Goal: Transaction & Acquisition: Obtain resource

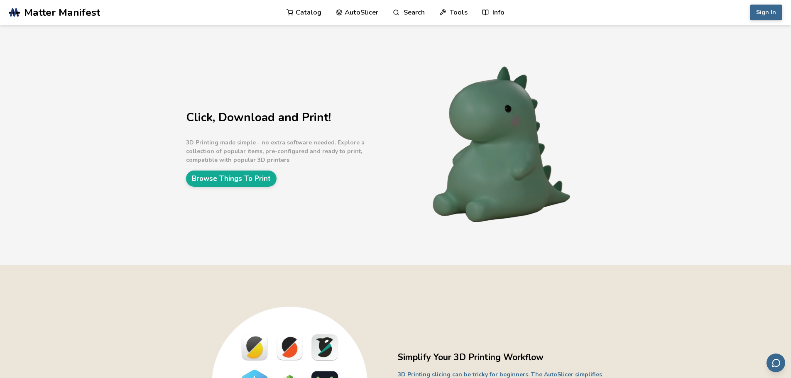
click at [343, 18] on link "AutoSlicer" at bounding box center [357, 12] width 43 height 25
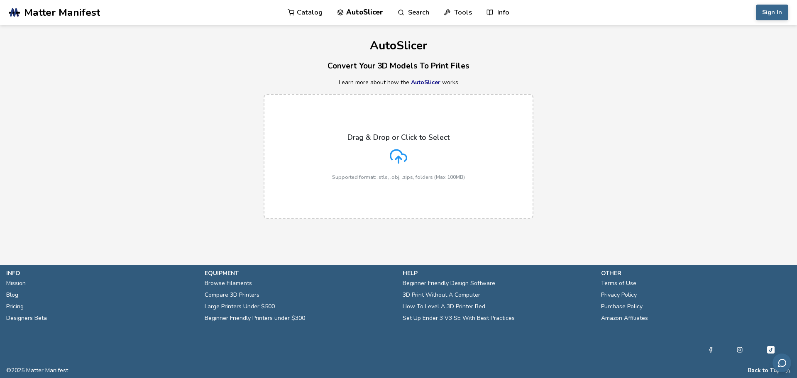
click at [381, 164] on div "Drag & Drop or Click to Select Supported format: .stls, .obj, .zips, folders (M…" at bounding box center [398, 156] width 133 height 47
click at [0, 0] on input "Drag & Drop or Click to Select Supported format: .stls, .obj, .zips, folders (M…" at bounding box center [0, 0] width 0 height 0
click at [458, 63] on h3 "Convert Your 3D Models To Print Files" at bounding box center [398, 66] width 797 height 13
click at [408, 19] on link "Search" at bounding box center [414, 12] width 32 height 25
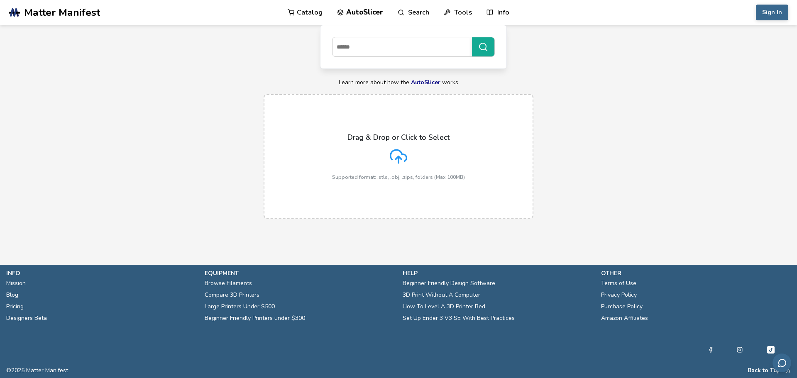
click at [309, 12] on link "Catalog" at bounding box center [305, 12] width 35 height 25
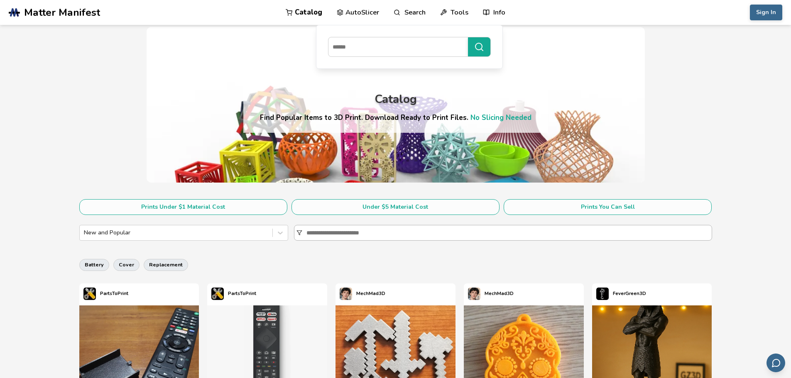
drag, startPoint x: 358, startPoint y: 232, endPoint x: 361, endPoint y: 236, distance: 4.8
click at [358, 232] on input at bounding box center [508, 232] width 405 height 15
type input "******"
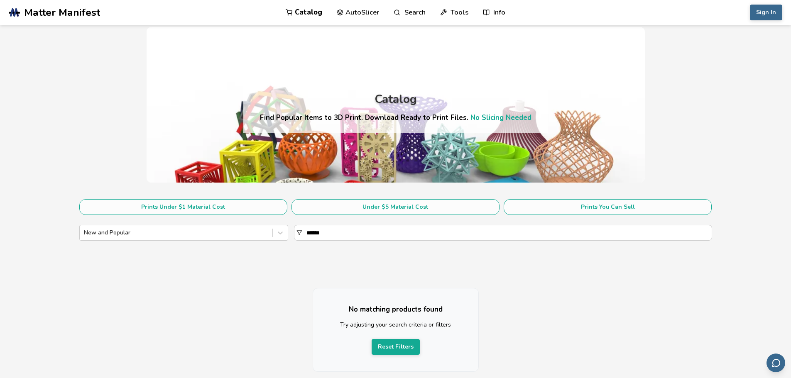
click at [361, 15] on link "AutoSlicer" at bounding box center [358, 12] width 43 height 25
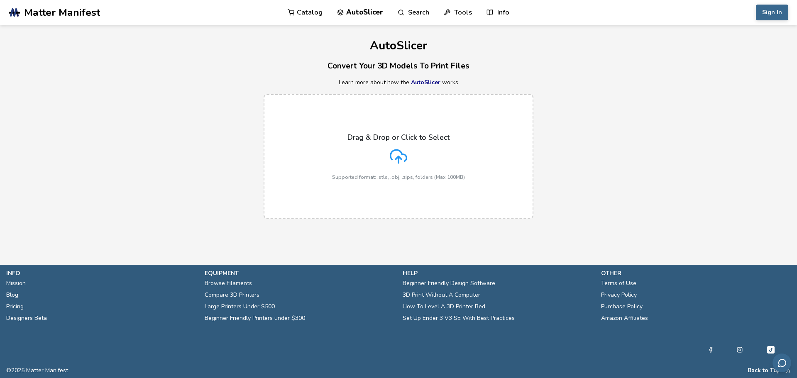
click at [422, 84] on link "AutoSlicer" at bounding box center [425, 82] width 29 height 8
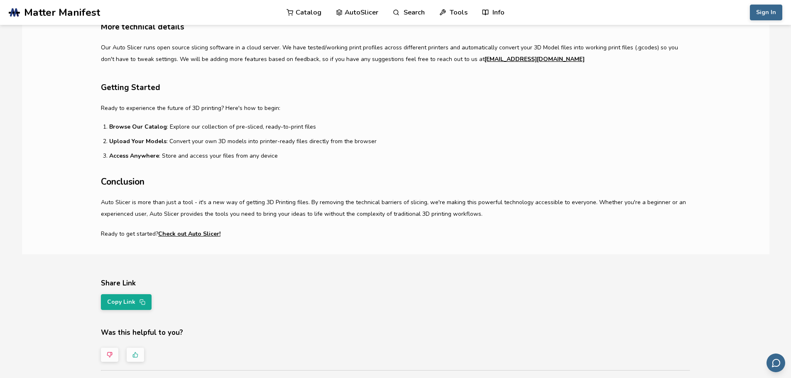
scroll to position [581, 0]
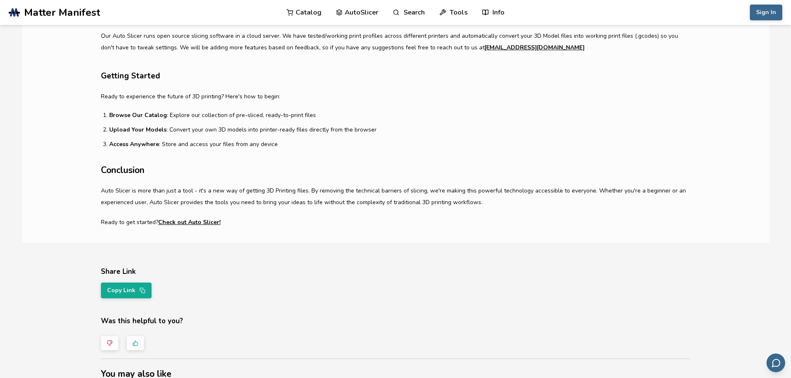
click at [303, 12] on link "Catalog" at bounding box center [303, 12] width 35 height 25
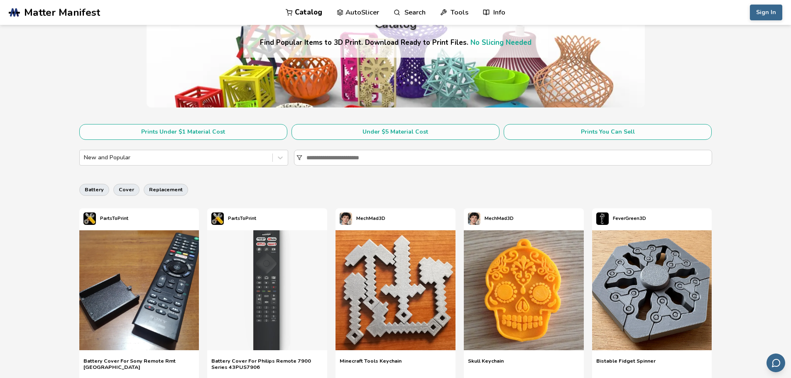
scroll to position [83, 0]
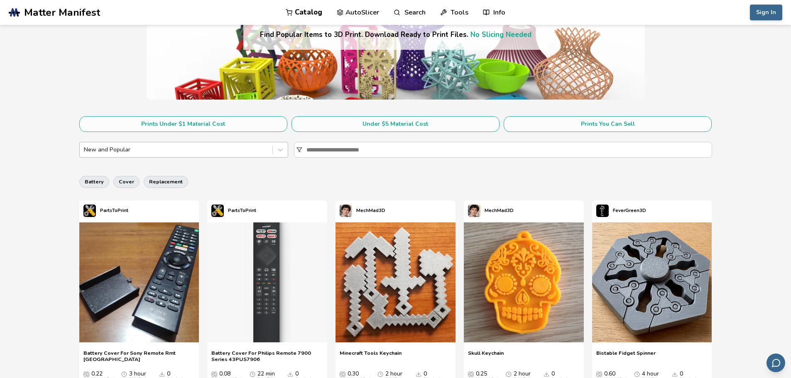
click at [250, 148] on div at bounding box center [176, 150] width 184 height 8
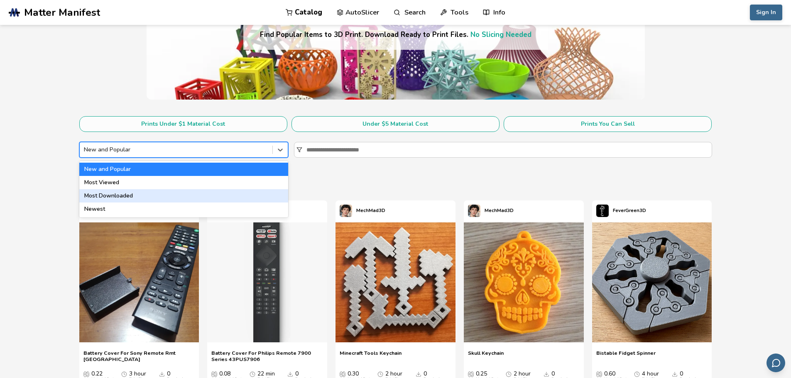
click at [168, 193] on div "Most Downloaded" at bounding box center [183, 195] width 209 height 13
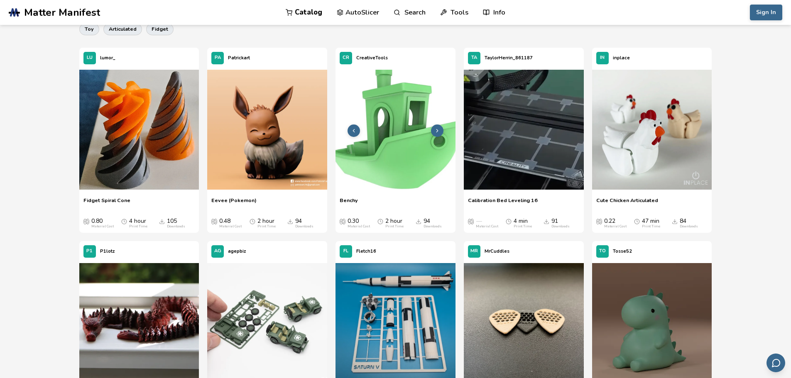
scroll to position [208, 0]
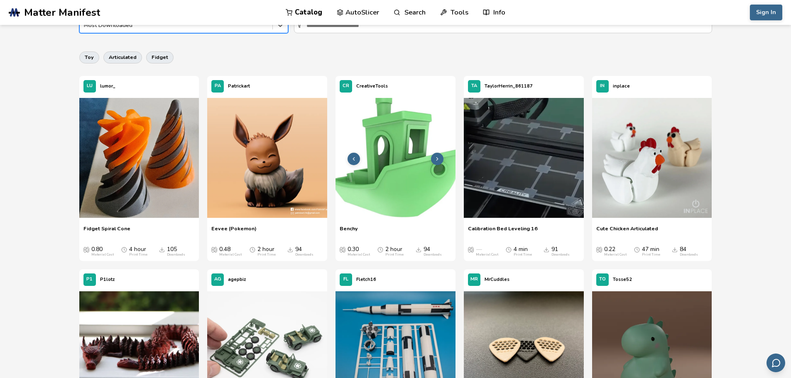
click at [391, 135] on img at bounding box center [395, 158] width 120 height 120
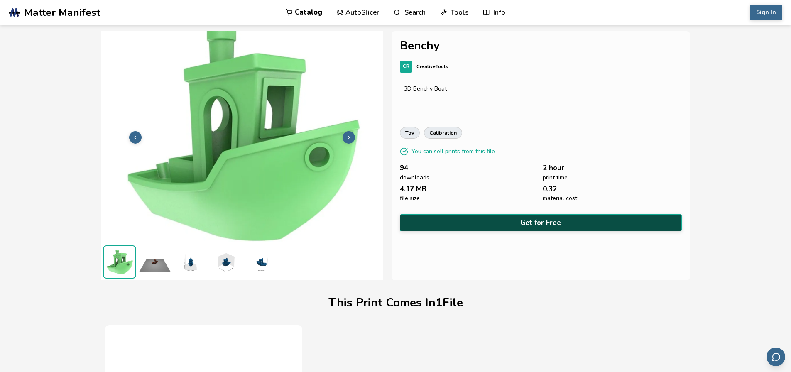
click at [477, 224] on button "Get for Free" at bounding box center [541, 222] width 282 height 17
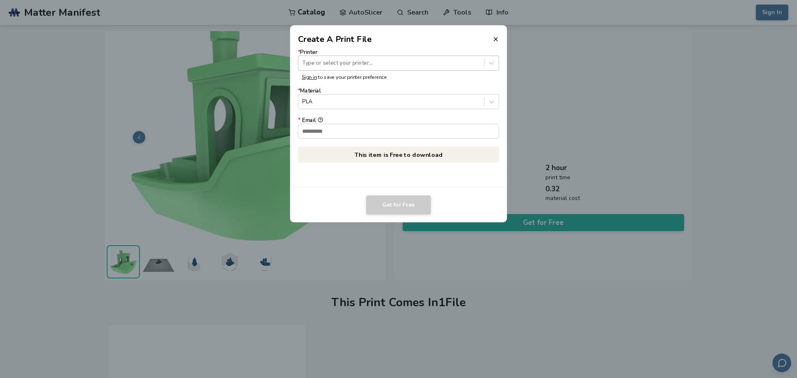
click at [424, 66] on div at bounding box center [391, 63] width 178 height 8
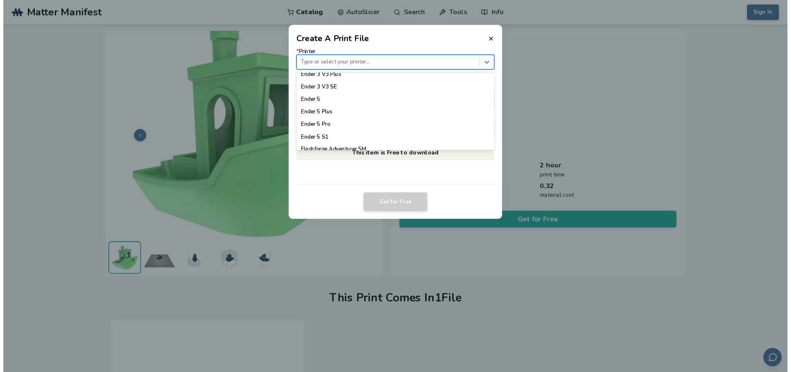
scroll to position [581, 0]
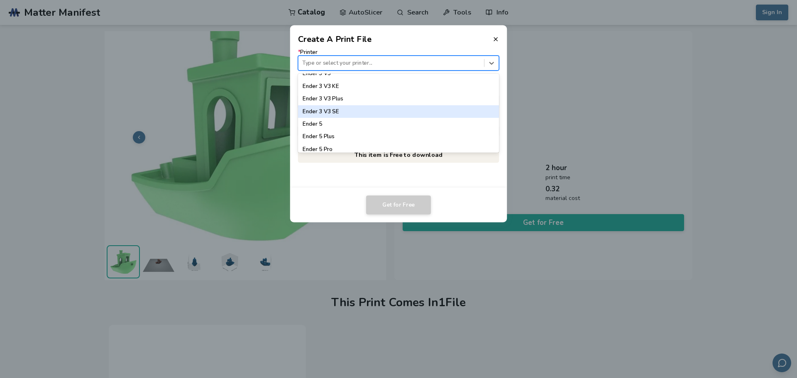
click at [400, 110] on div "Ender 3 V3 SE" at bounding box center [398, 111] width 201 height 12
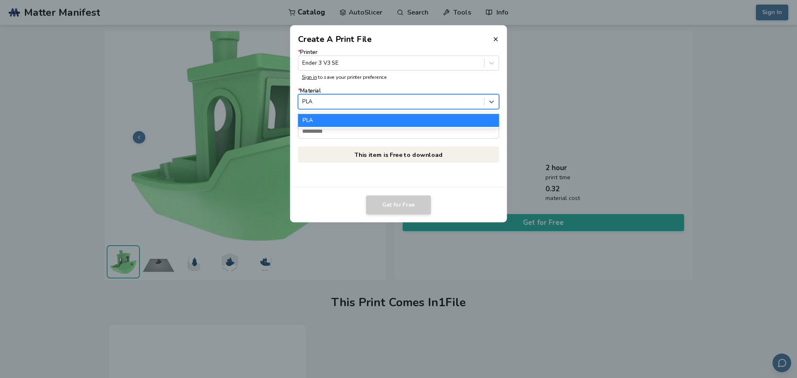
click at [371, 103] on div at bounding box center [391, 102] width 178 height 8
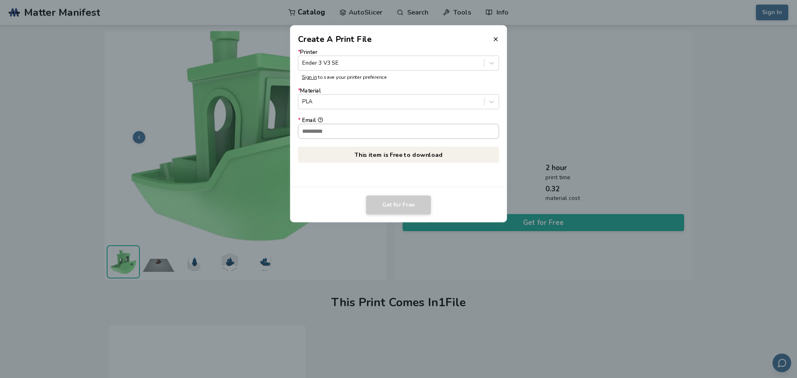
click at [371, 126] on input "* Email" at bounding box center [398, 131] width 200 height 14
type input "**********"
click at [408, 201] on button "Get for Free" at bounding box center [398, 204] width 65 height 19
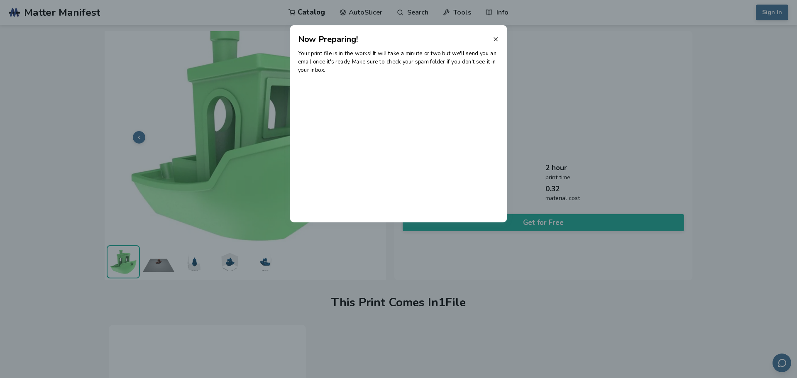
click at [496, 38] on icon at bounding box center [495, 39] width 7 height 7
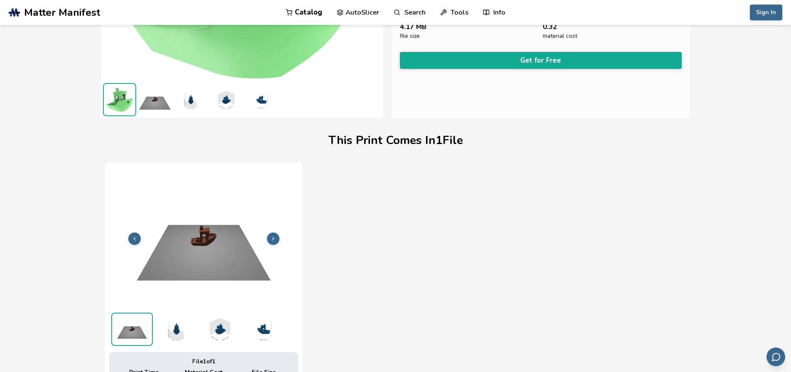
scroll to position [249, 0]
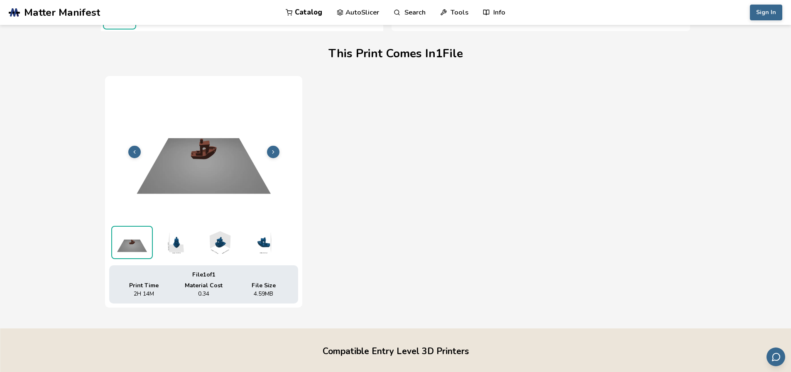
click at [274, 147] on button at bounding box center [273, 152] width 12 height 12
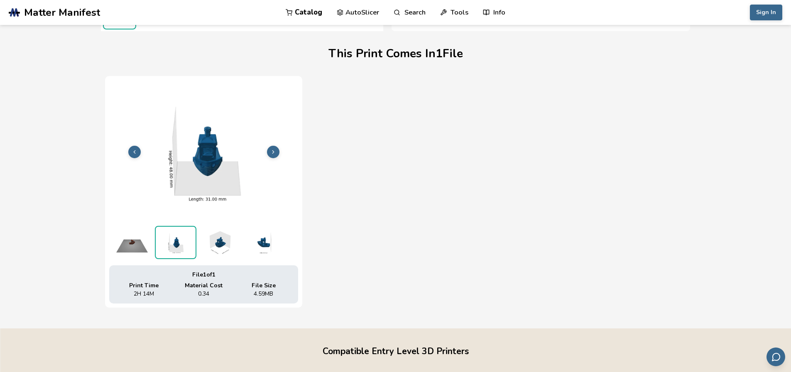
click at [274, 147] on button at bounding box center [273, 152] width 12 height 12
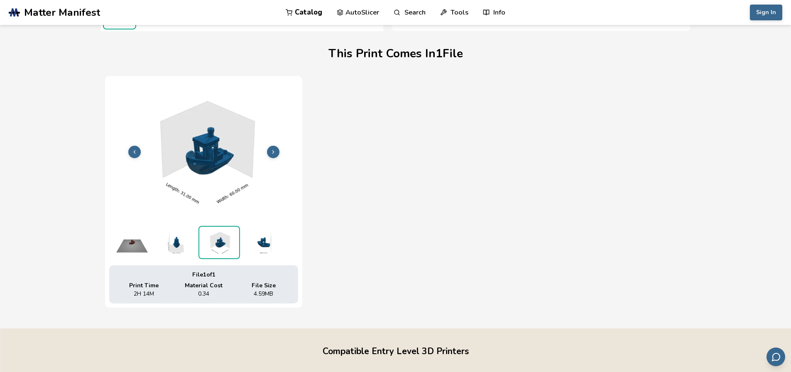
click at [274, 147] on button at bounding box center [273, 152] width 12 height 12
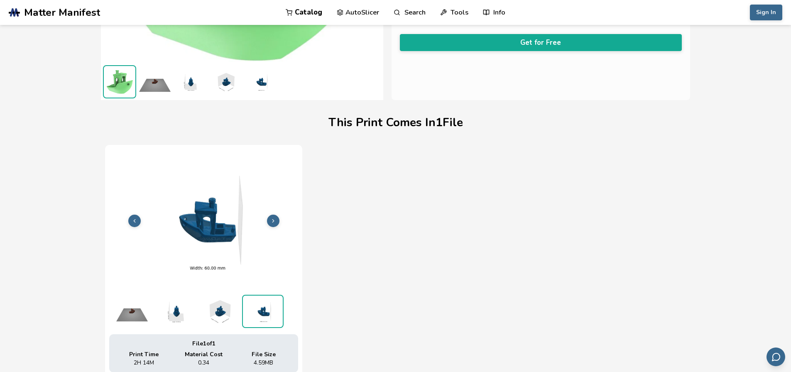
scroll to position [0, 0]
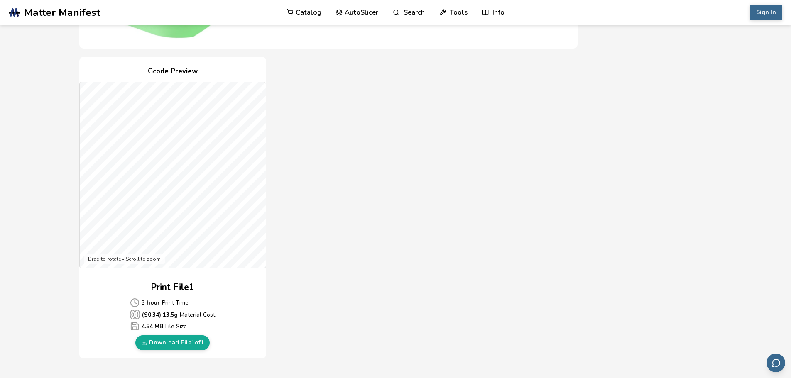
scroll to position [166, 0]
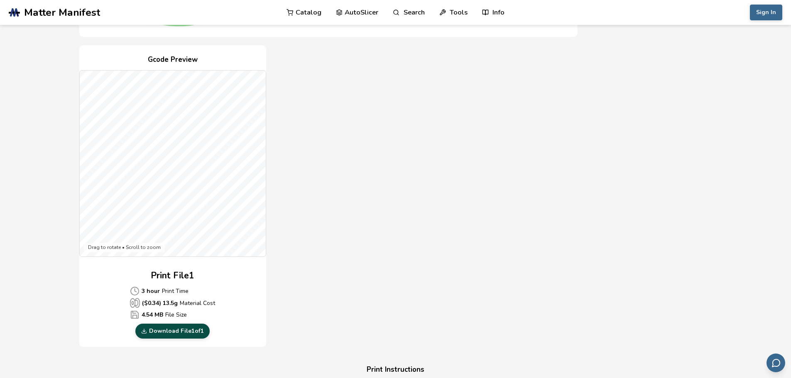
click at [186, 328] on link "Download File 1 of 1" at bounding box center [172, 331] width 74 height 15
click at [552, 173] on div "Gcode Preview Drag to rotate • Scroll to zoom Print File 1 3 hour Print Time ($…" at bounding box center [328, 196] width 498 height 302
click at [311, 103] on div "Gcode Preview Drag to rotate • Scroll to zoom Print File 1 3 hour Print Time ($…" at bounding box center [328, 196] width 498 height 302
drag, startPoint x: 398, startPoint y: 106, endPoint x: 407, endPoint y: 109, distance: 9.2
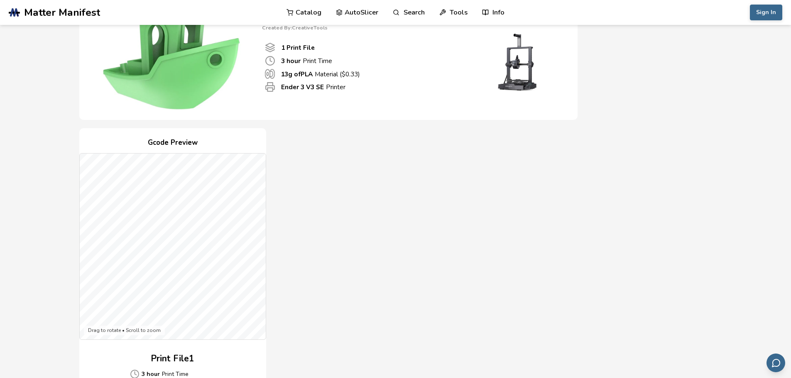
drag, startPoint x: 407, startPoint y: 109, endPoint x: 363, endPoint y: 223, distance: 121.8
click at [363, 223] on div "Gcode Preview Drag to rotate • Scroll to zoom Print File 1 3 hour Print Time ($…" at bounding box center [328, 279] width 498 height 302
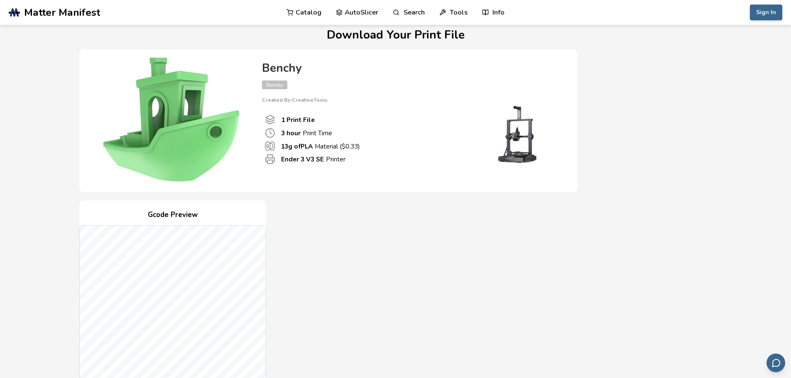
scroll to position [0, 0]
